Goal: Information Seeking & Learning: Learn about a topic

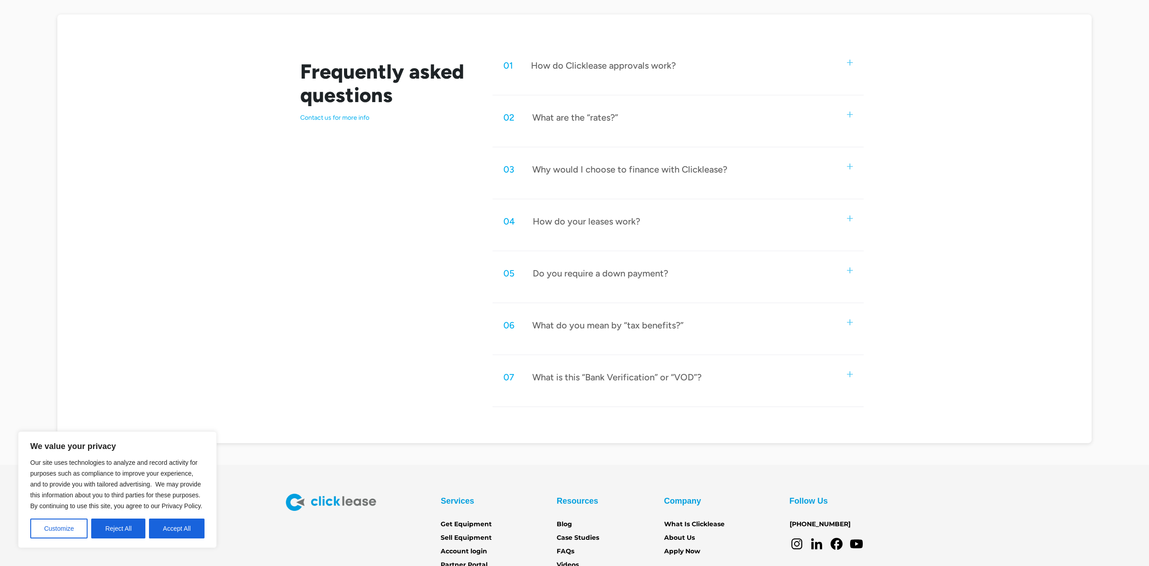
scroll to position [452, 0]
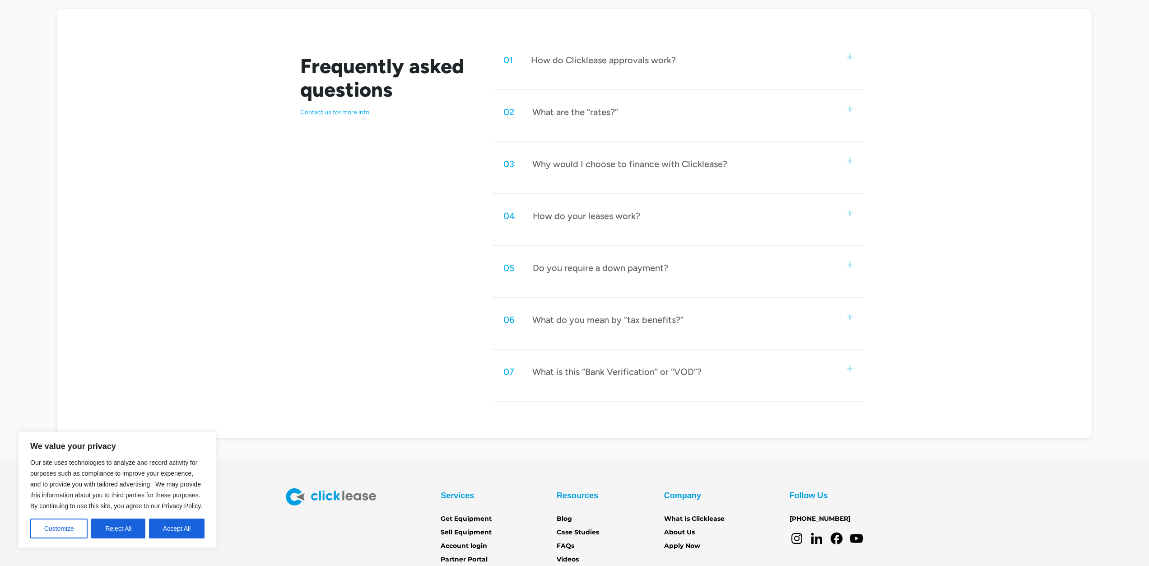
click at [592, 167] on div "Why would I choose to finance with Clicklease?" at bounding box center [629, 164] width 195 height 12
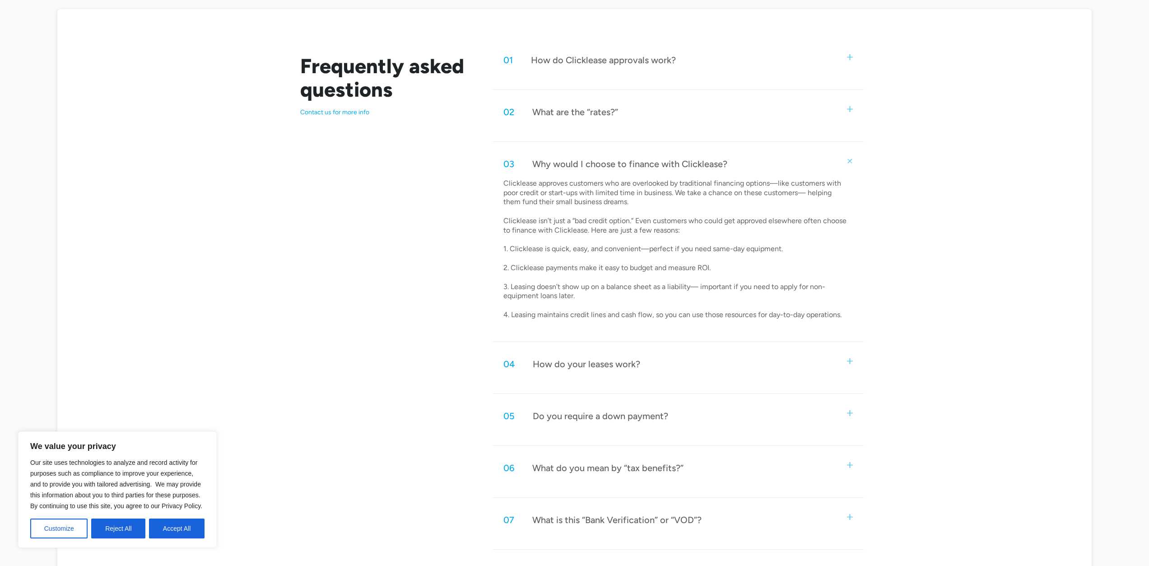
click at [472, 335] on div "Frequently asked questions Contact us for more info 01 How do Clicklease approv…" at bounding box center [575, 297] width 578 height 504
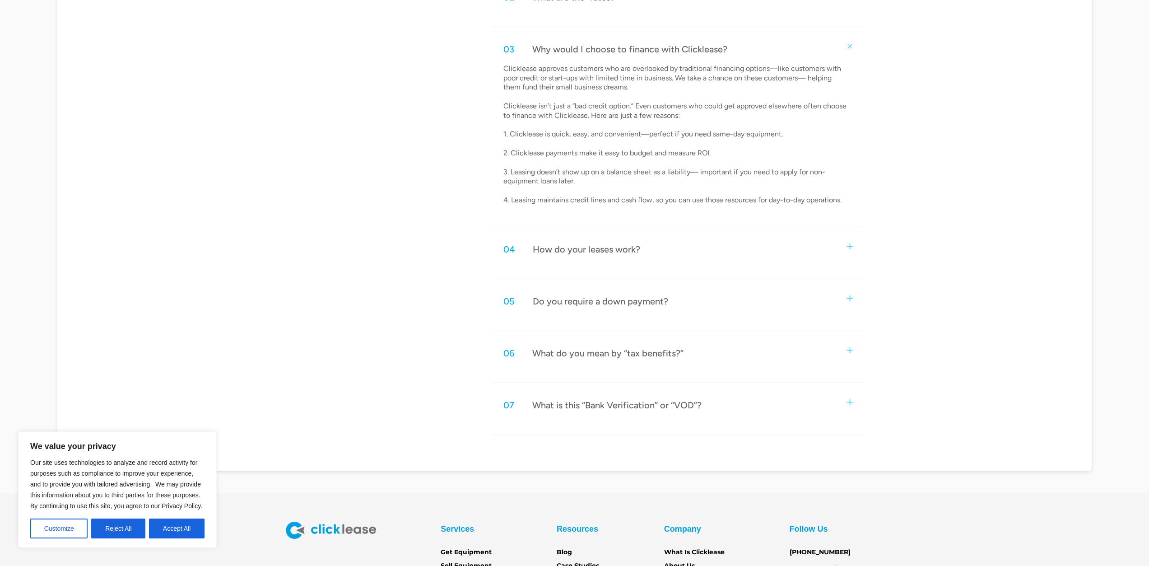
scroll to position [587, 0]
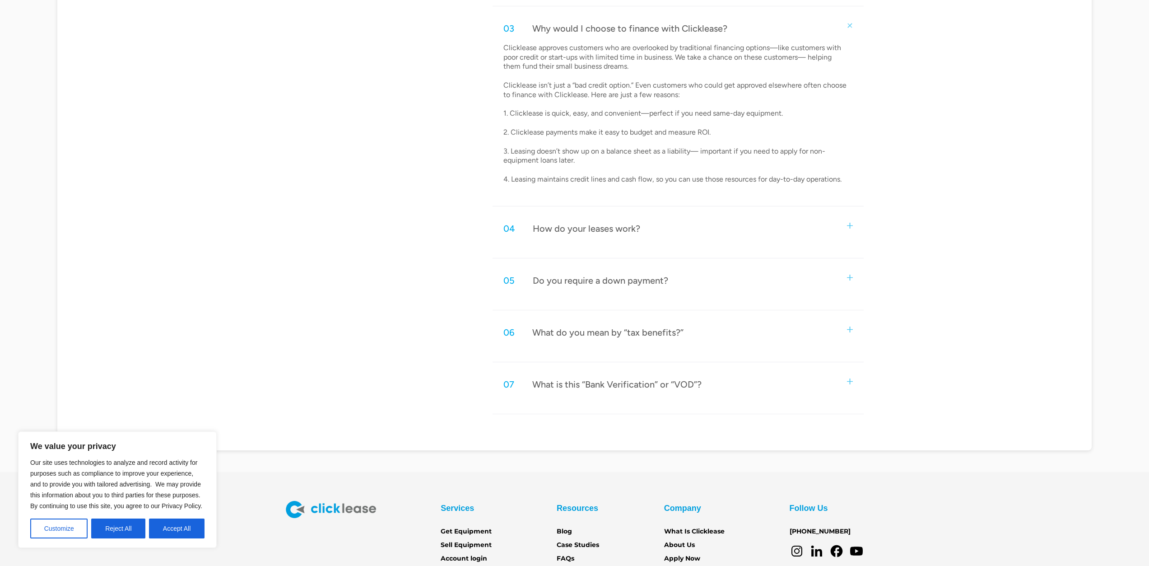
click at [658, 230] on div "04 How do your leases work?" at bounding box center [678, 229] width 371 height 30
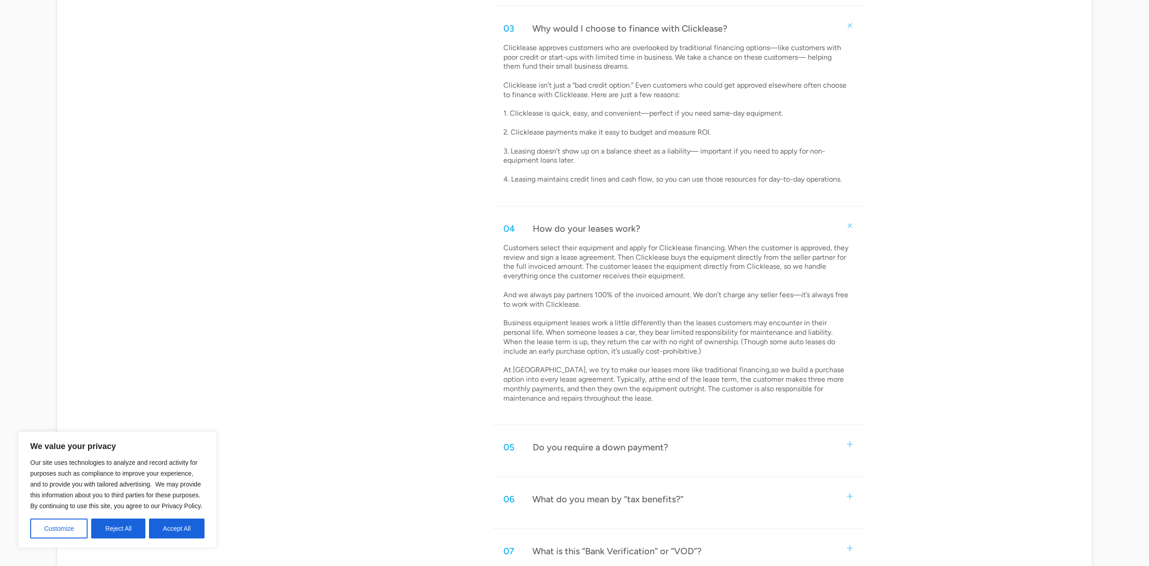
click at [475, 269] on div "Frequently asked questions Contact us for more info 01 How do Clicklease approv…" at bounding box center [575, 246] width 578 height 672
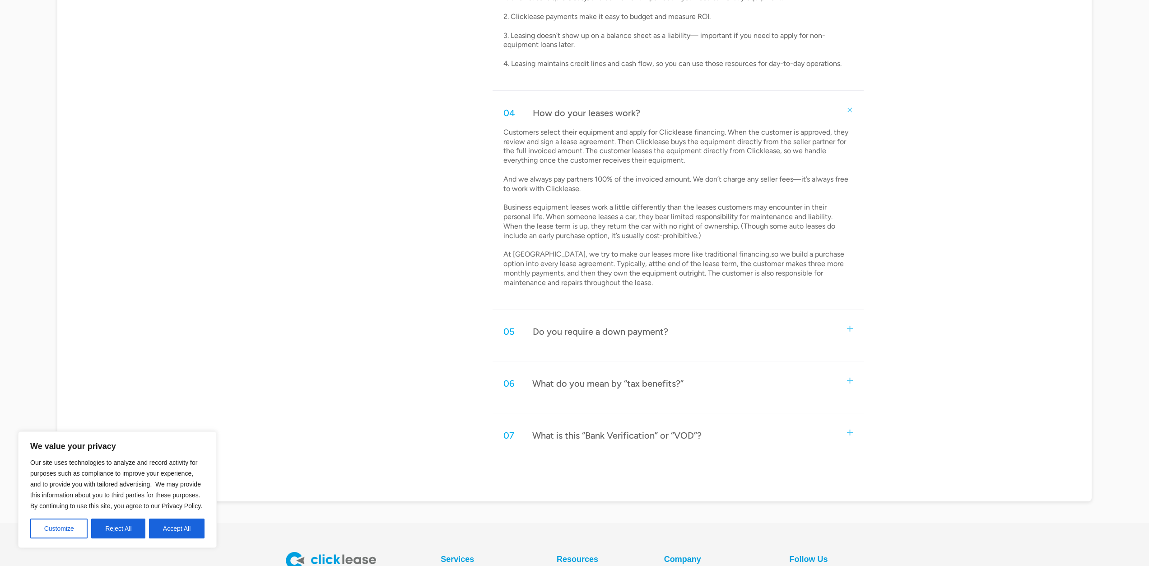
scroll to position [723, 0]
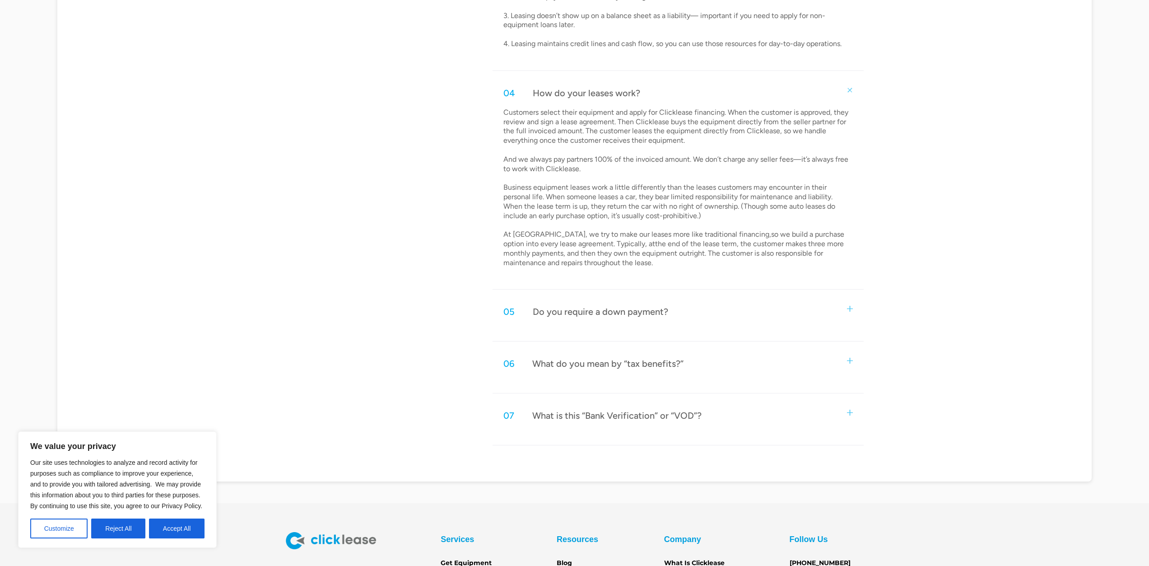
click at [476, 260] on div "Frequently asked questions Contact us for more info 01 How do Clicklease approv…" at bounding box center [575, 110] width 578 height 672
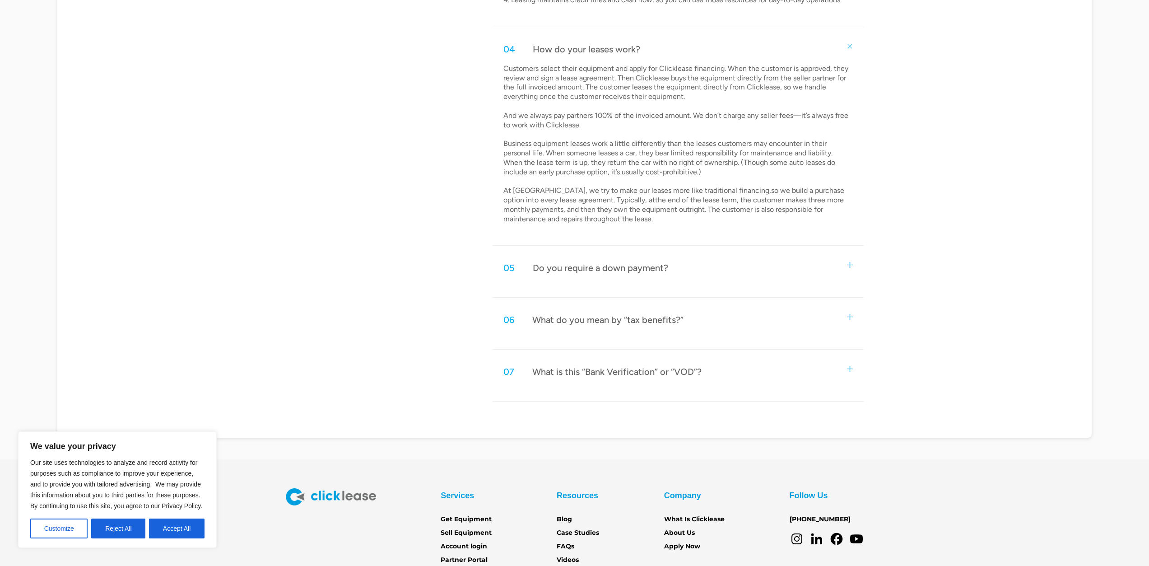
scroll to position [768, 0]
click at [557, 266] on div "Do you require a down payment?" at bounding box center [600, 267] width 135 height 12
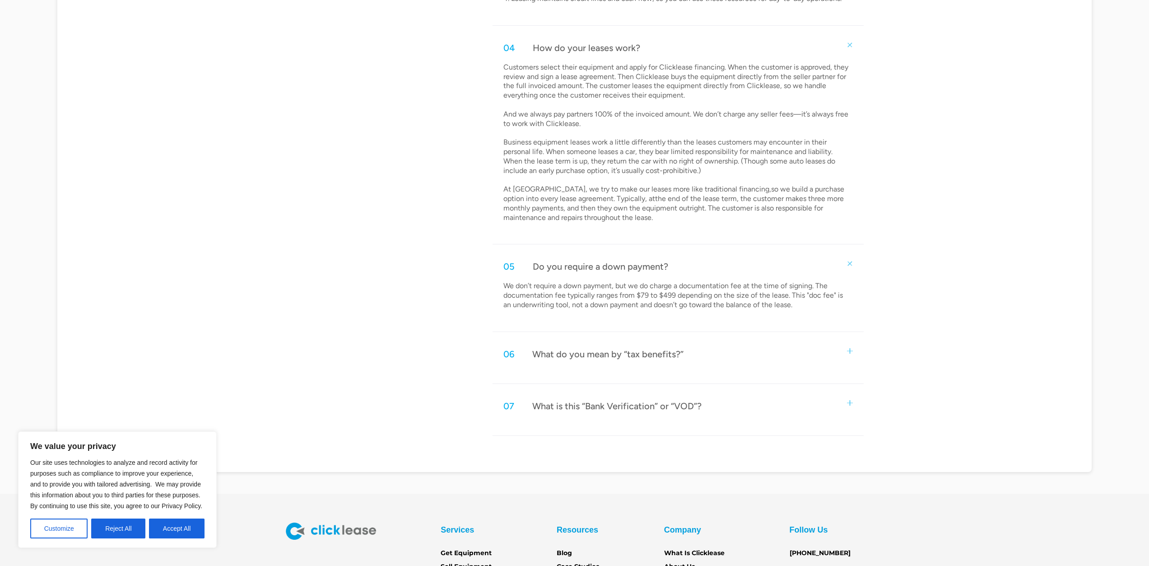
click at [459, 297] on div "Frequently asked questions Contact us for more info 01 How do Clicklease approv…" at bounding box center [575, 82] width 578 height 707
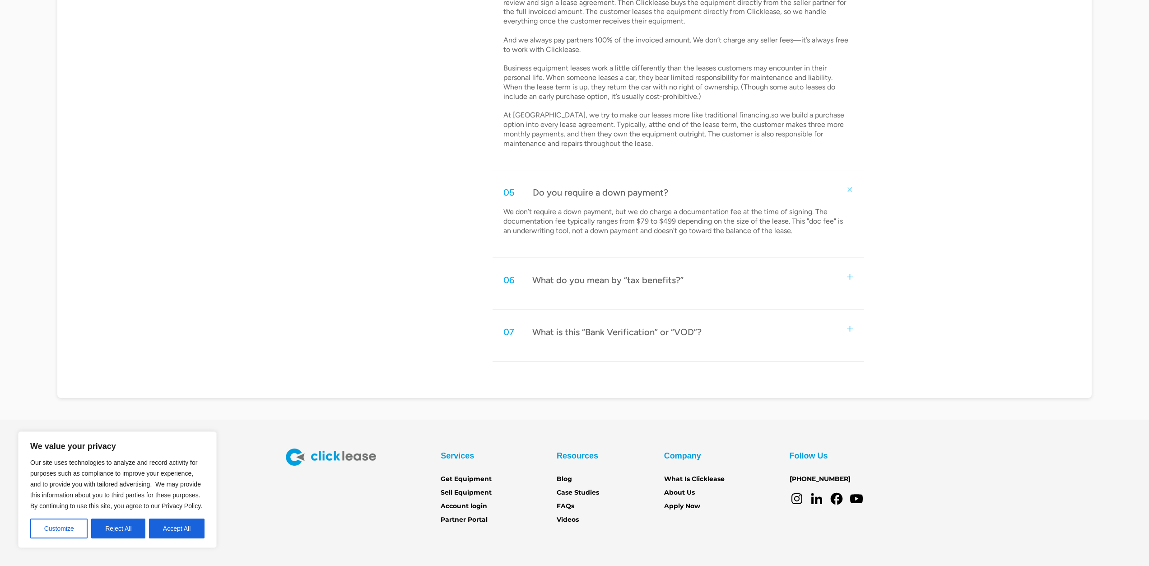
scroll to position [858, 0]
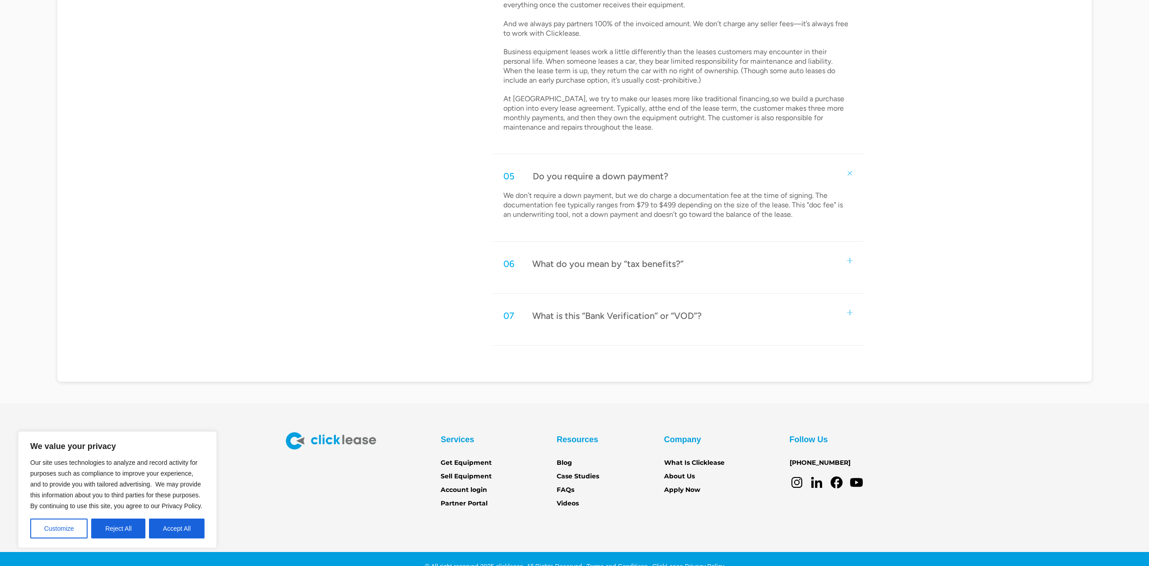
click at [574, 265] on div "What do you mean by “tax benefits?”" at bounding box center [607, 264] width 151 height 12
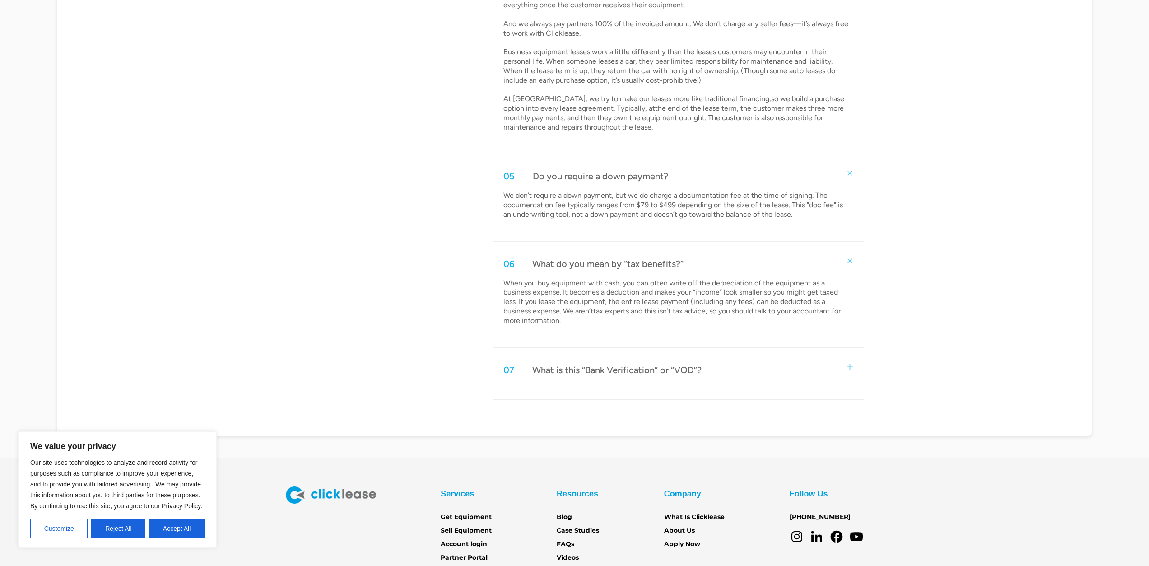
click at [457, 304] on div "Frequently asked questions Contact us for more info 01 How do Clicklease approv…" at bounding box center [575, 19] width 578 height 761
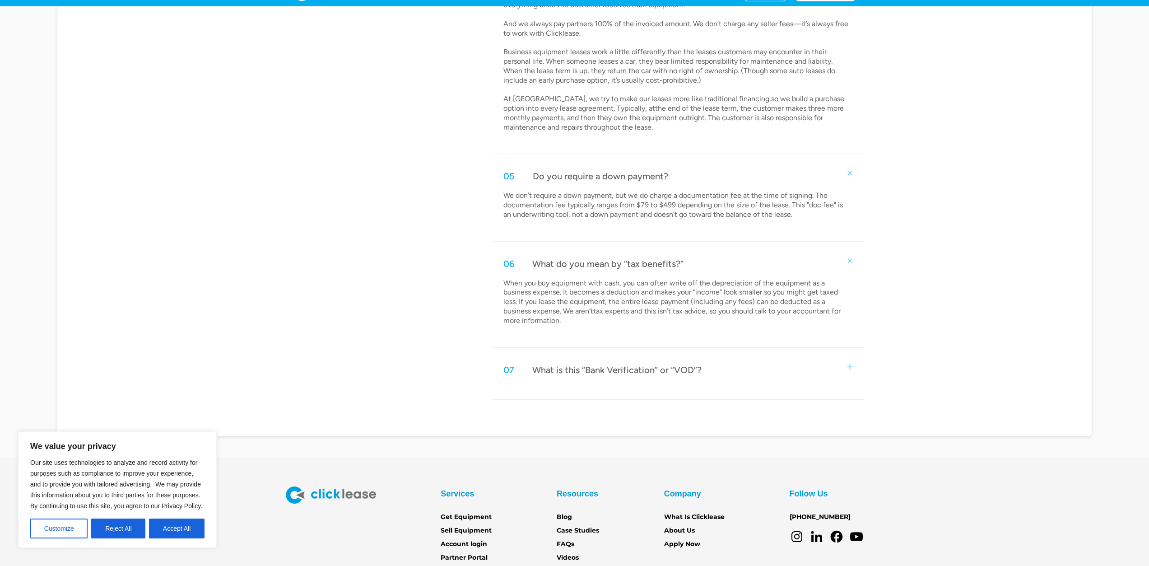
scroll to position [903, 0]
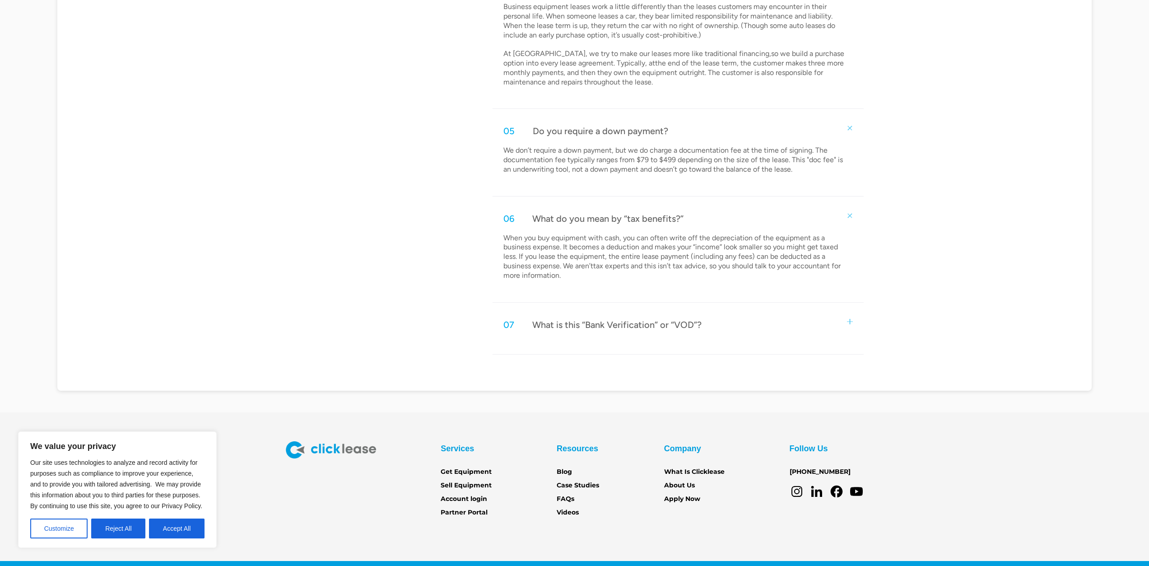
click at [578, 322] on div "What is this “Bank Verification” or “VOD”?" at bounding box center [616, 325] width 169 height 12
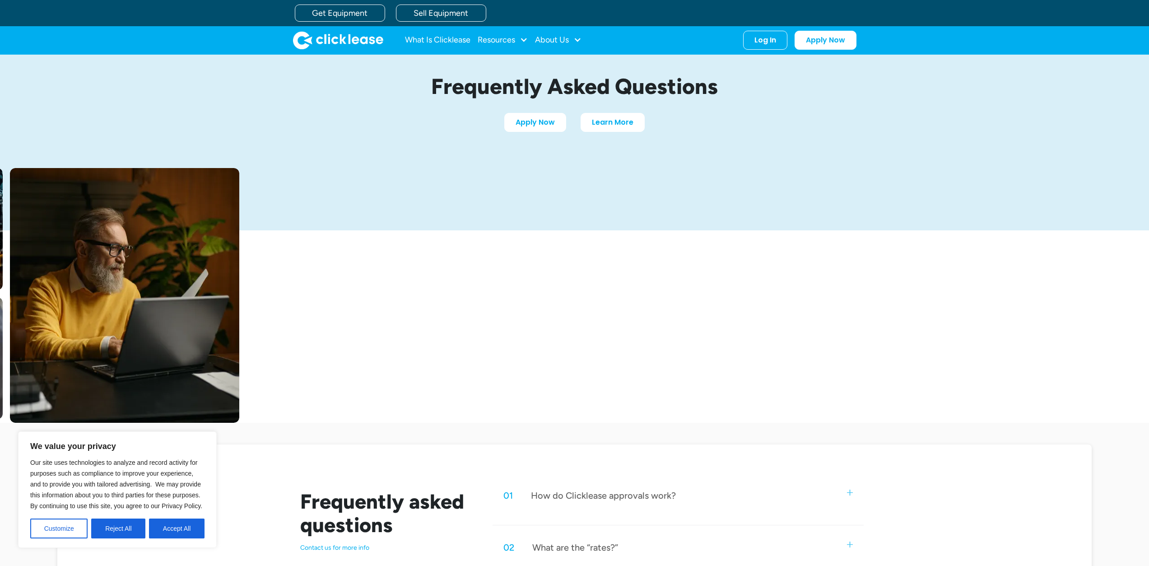
scroll to position [0, 0]
